Goal: Check status: Check status

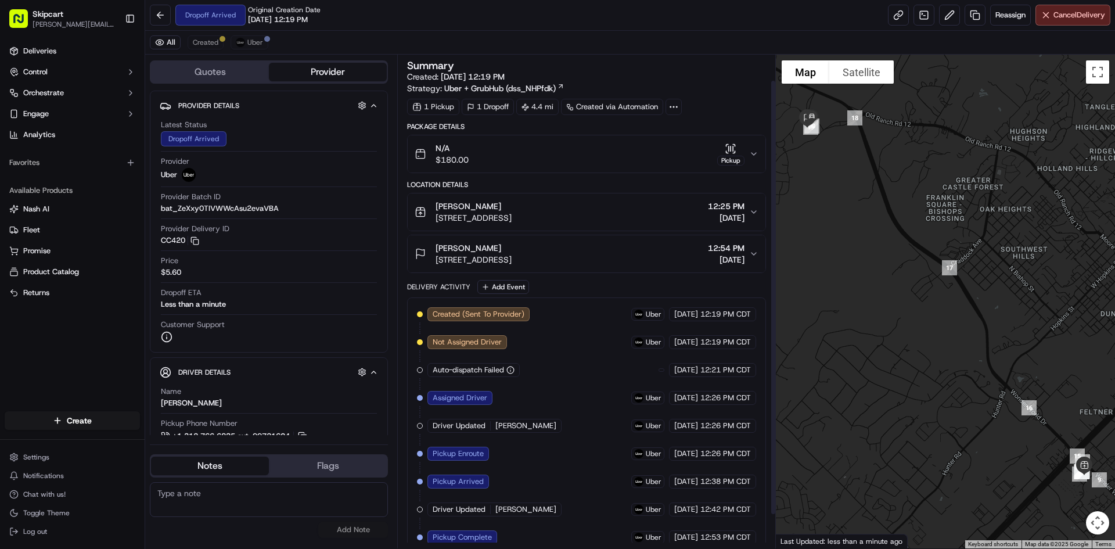
scroll to position [67, 0]
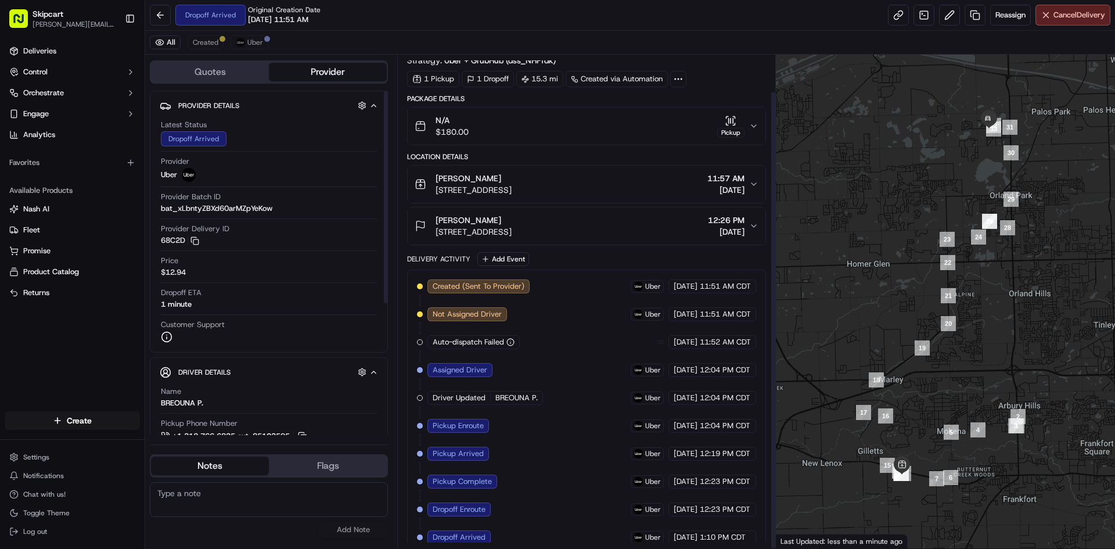
scroll to position [39, 0]
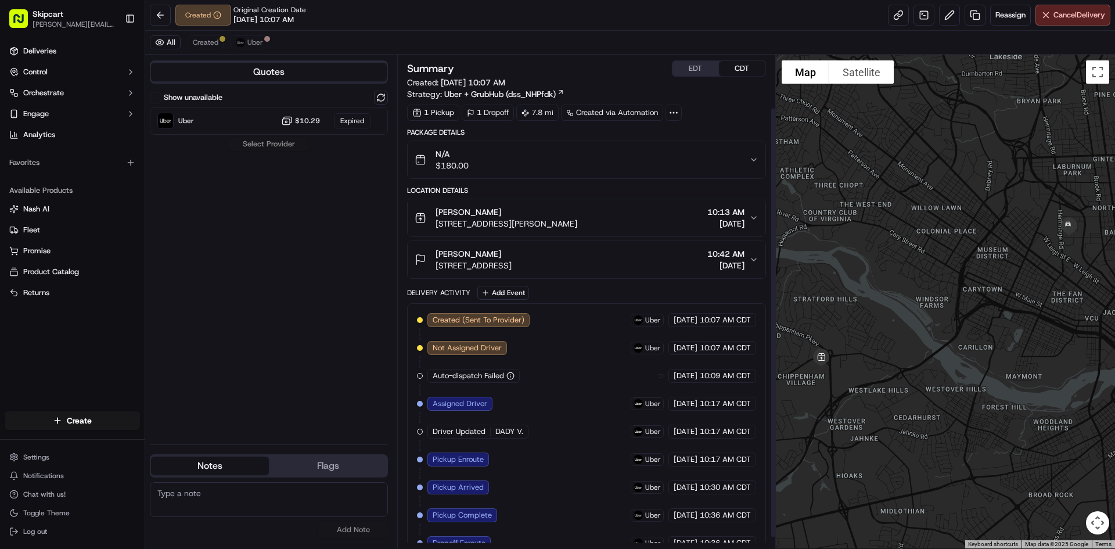
scroll to position [73, 0]
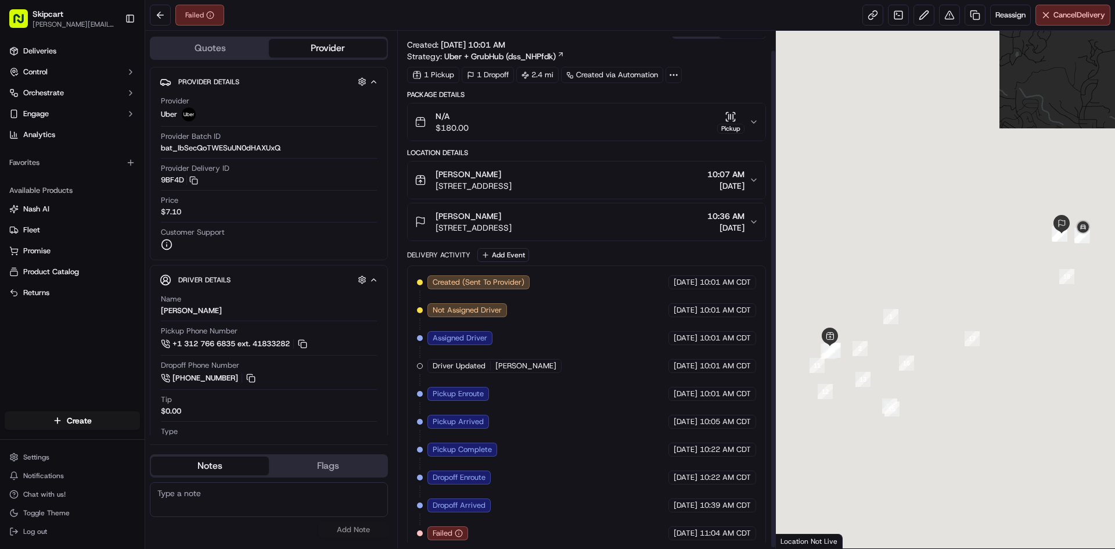
scroll to position [21, 0]
